Goal: Information Seeking & Learning: Learn about a topic

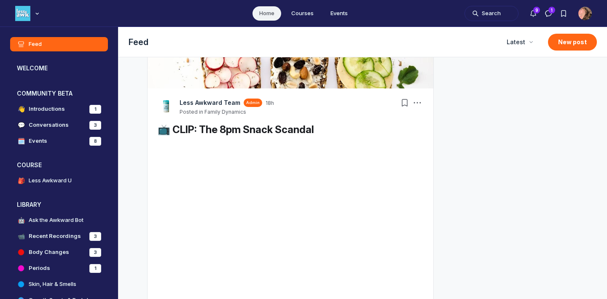
scroll to position [230, 0]
click at [58, 182] on h4 "Less Awkward U" at bounding box center [50, 181] width 43 height 8
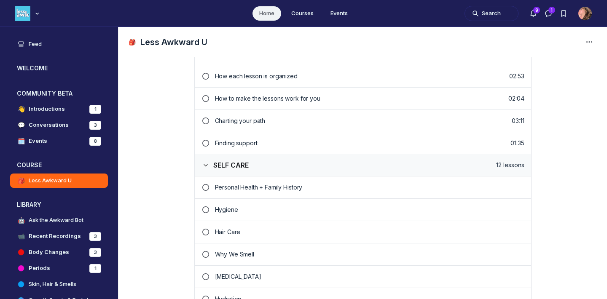
scroll to position [242, 0]
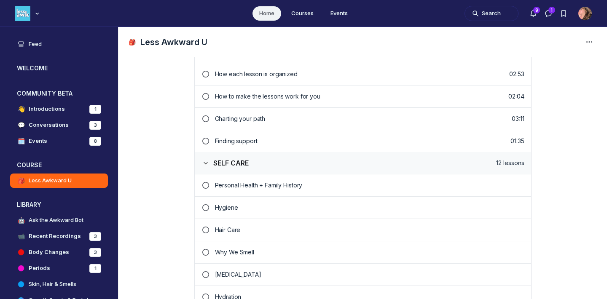
click at [270, 276] on p "[MEDICAL_DATA]" at bounding box center [369, 275] width 309 height 8
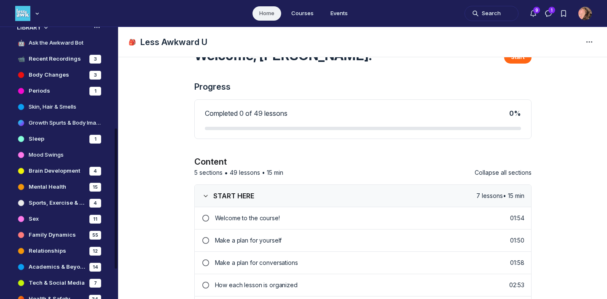
scroll to position [196, 0]
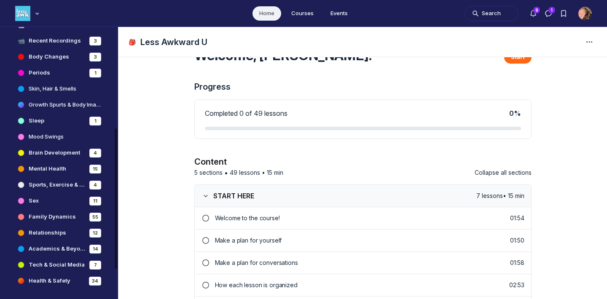
click at [47, 203] on link "Sex 11" at bounding box center [59, 201] width 98 height 14
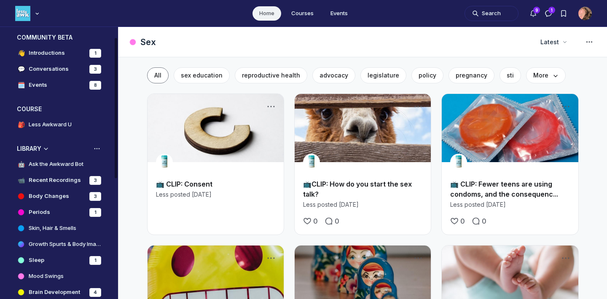
scroll to position [20, 0]
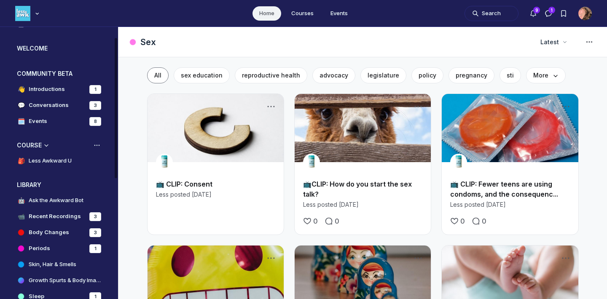
click at [53, 158] on h4 "Less Awkward U" at bounding box center [50, 161] width 43 height 8
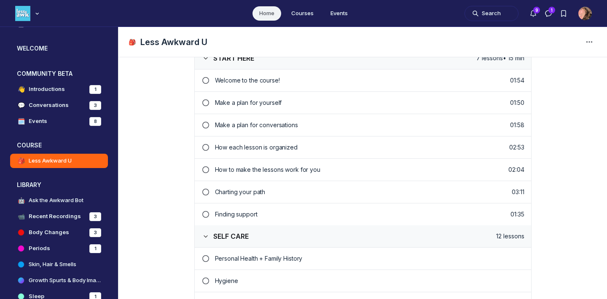
scroll to position [175, 0]
